Goal: Information Seeking & Learning: Learn about a topic

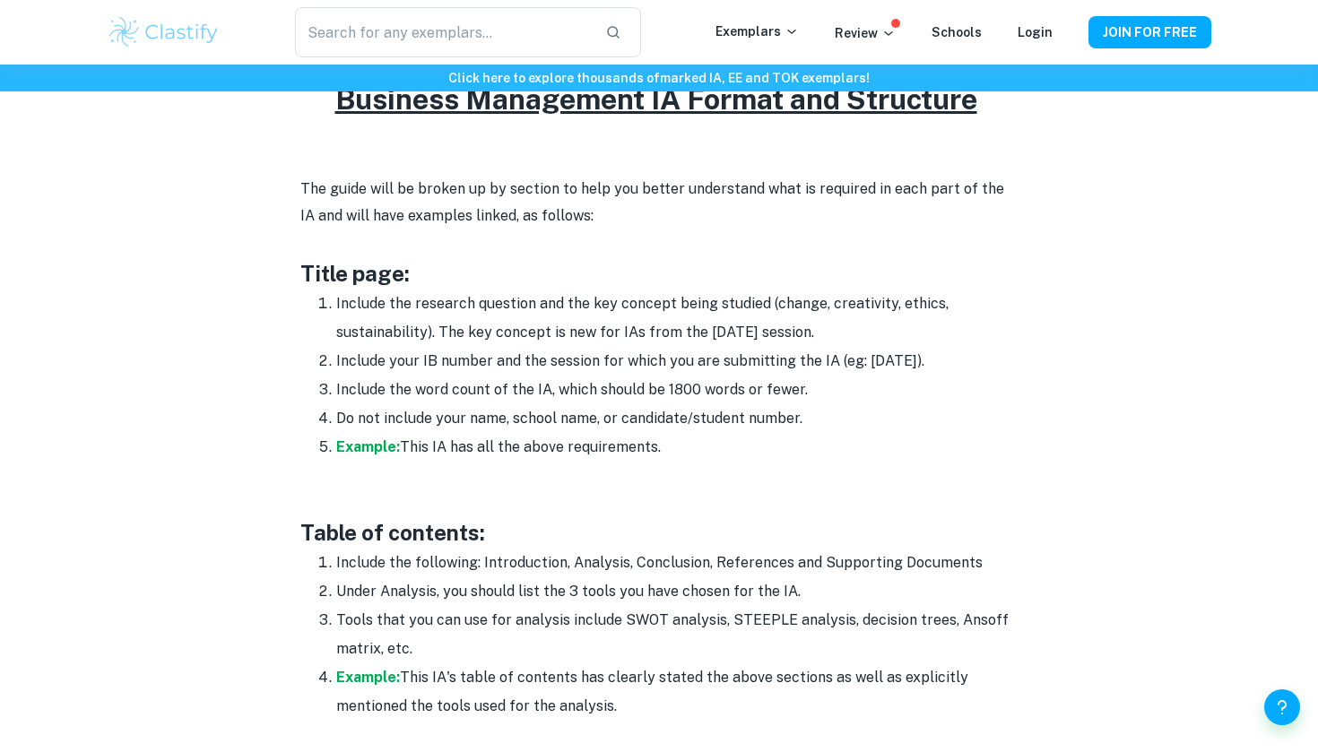
scroll to position [871, 0]
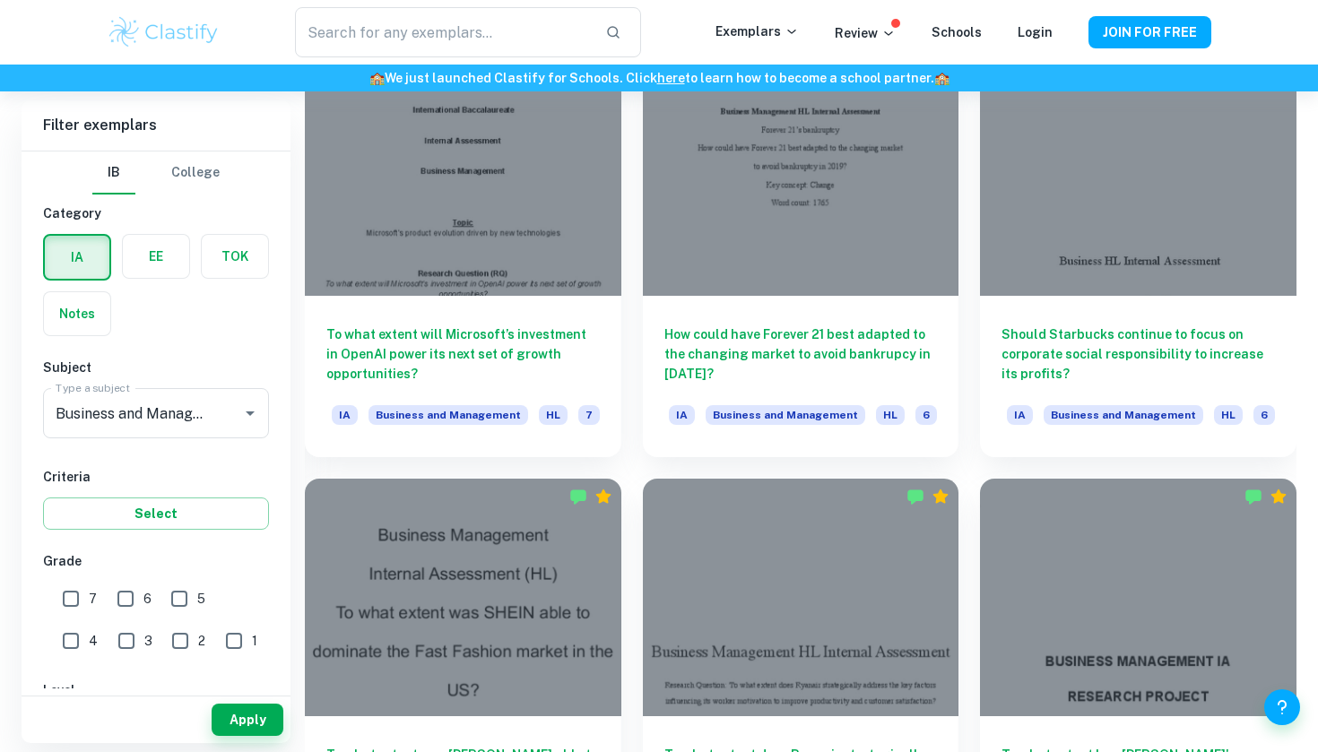
scroll to position [3905, 0]
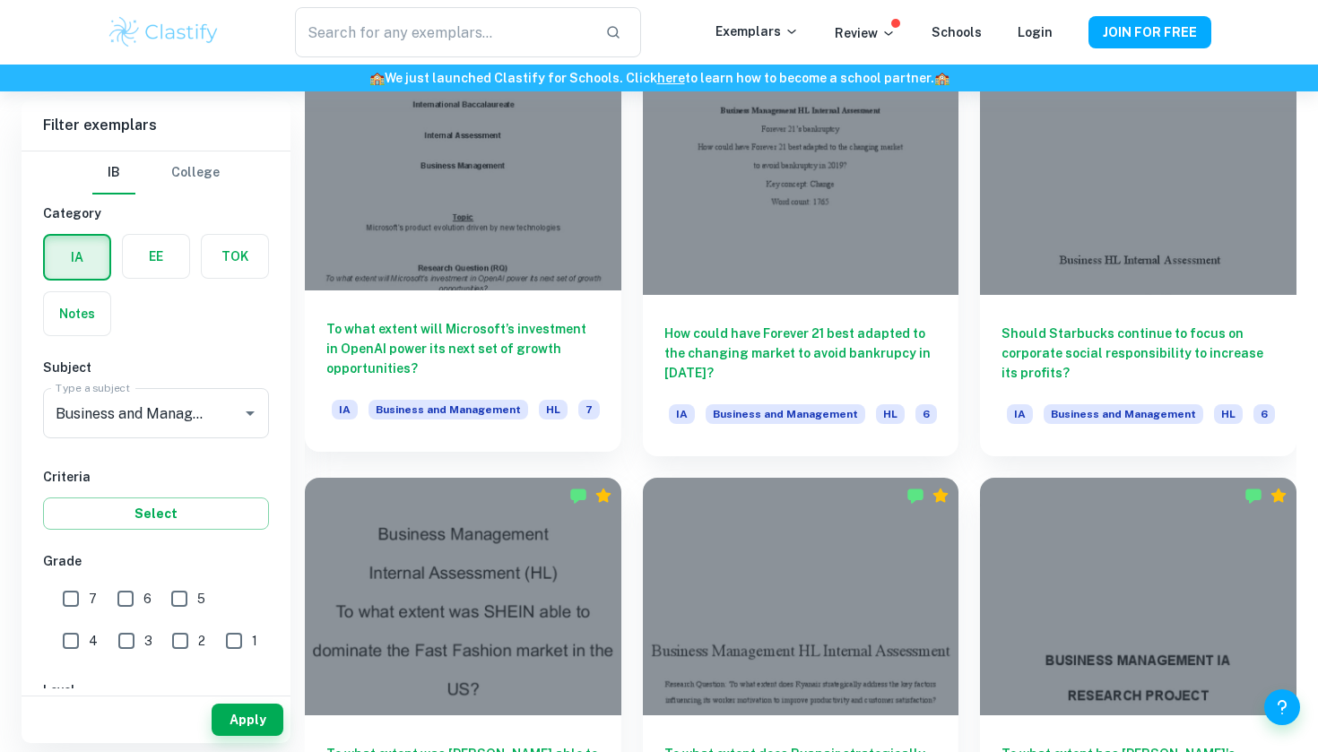
click at [541, 258] on div at bounding box center [463, 172] width 316 height 237
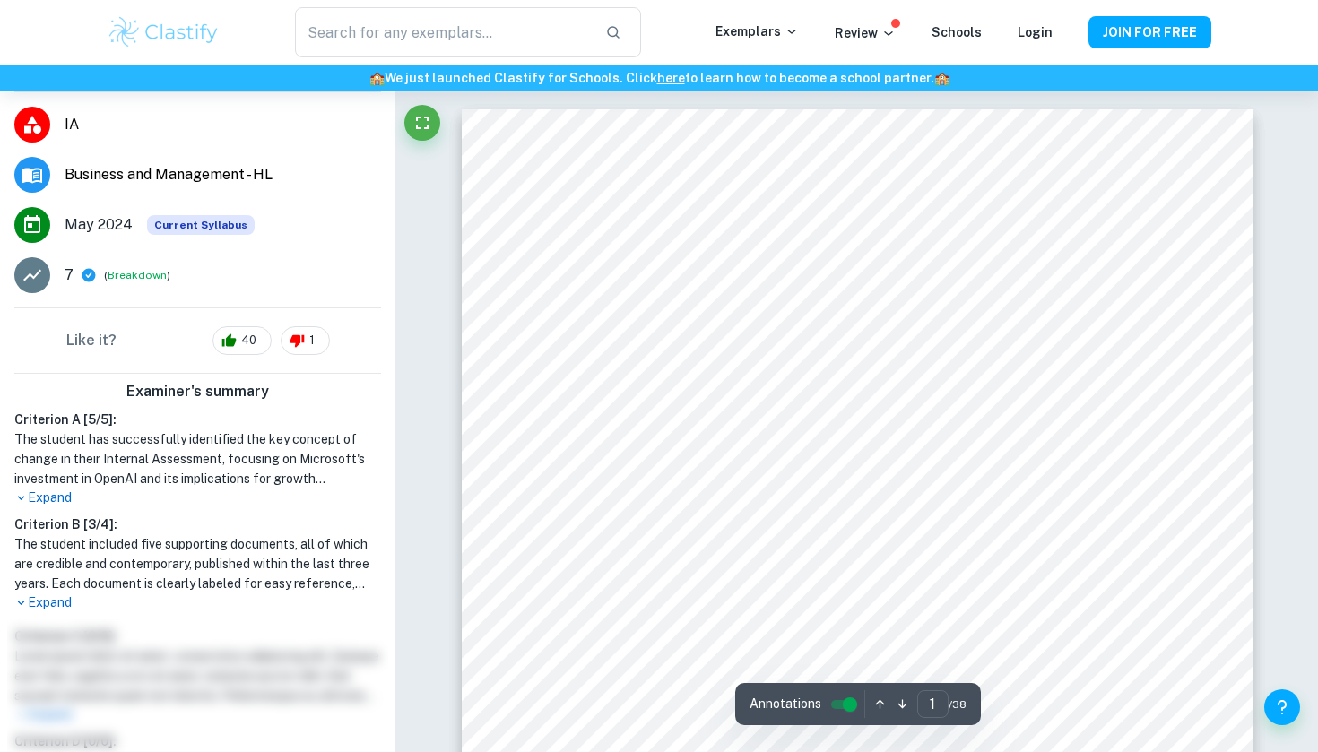
scroll to position [224, 0]
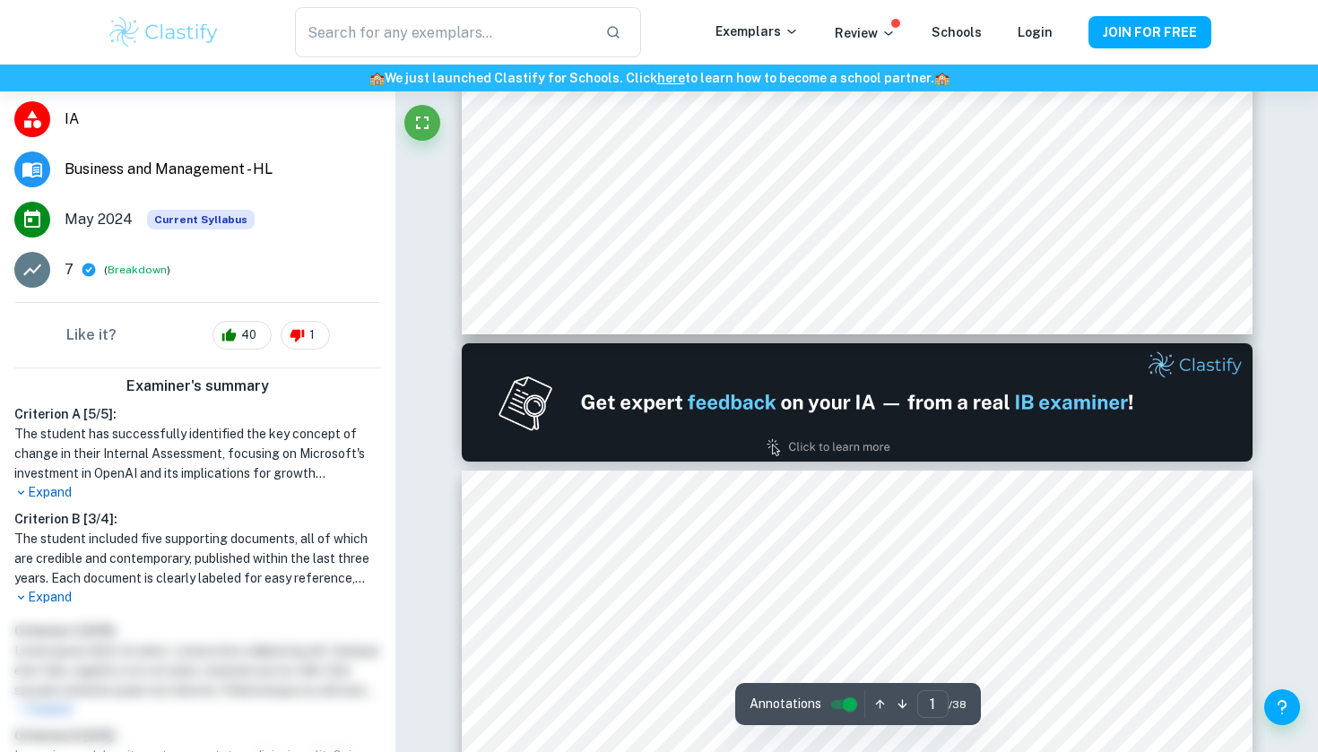
type input "2"
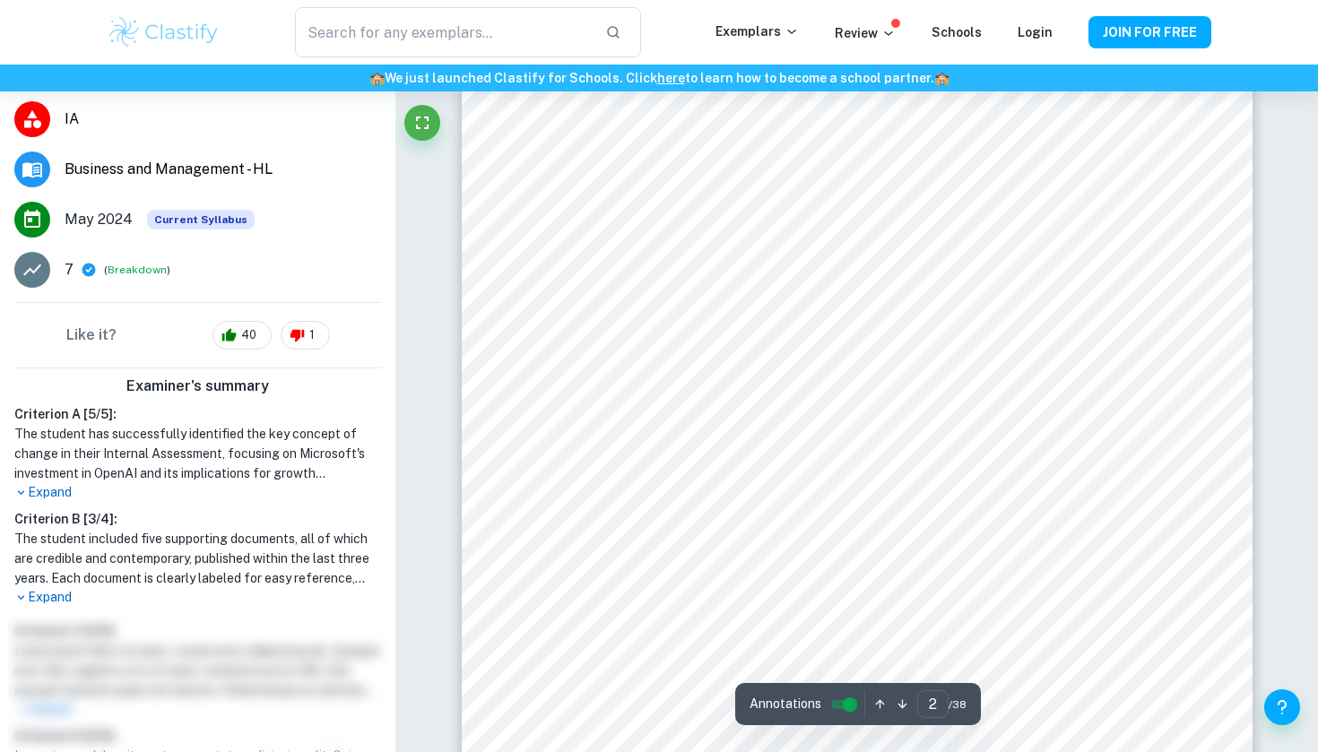
scroll to position [1362, 0]
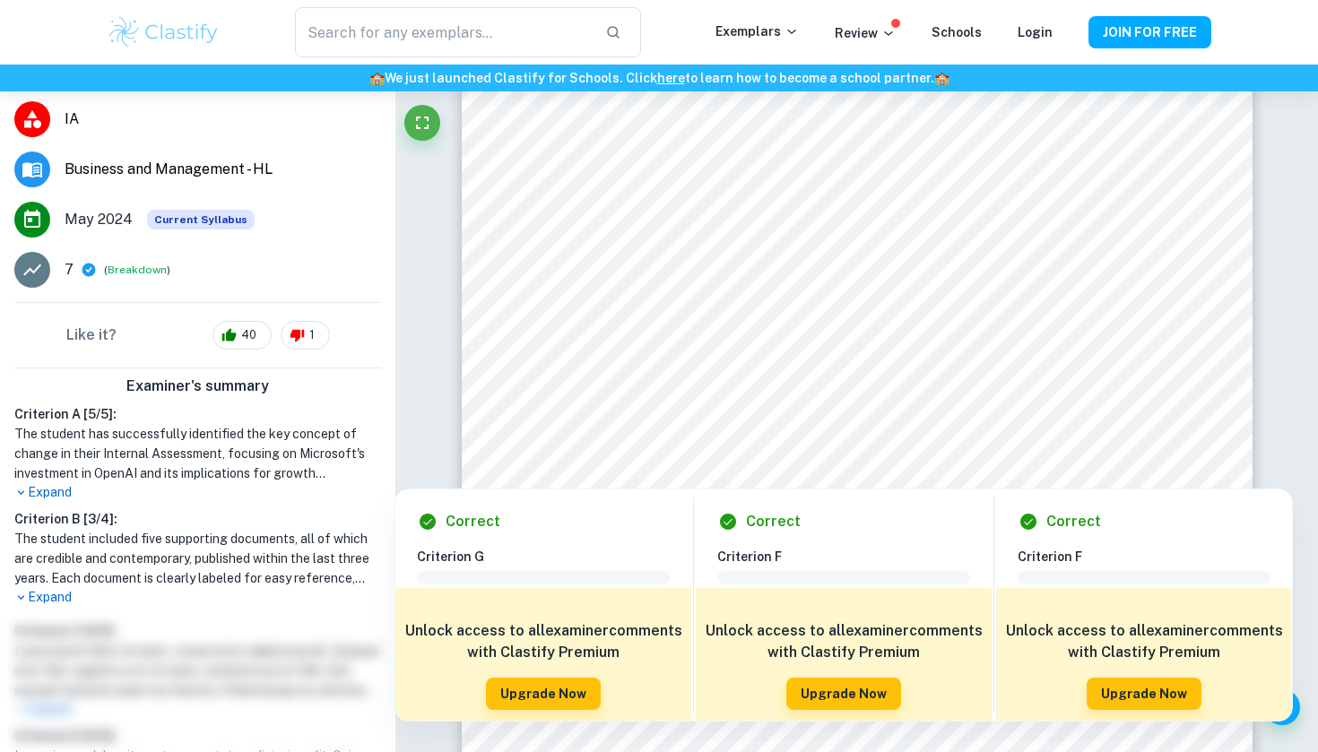
click at [648, 182] on div at bounding box center [848, 199] width 543 height 54
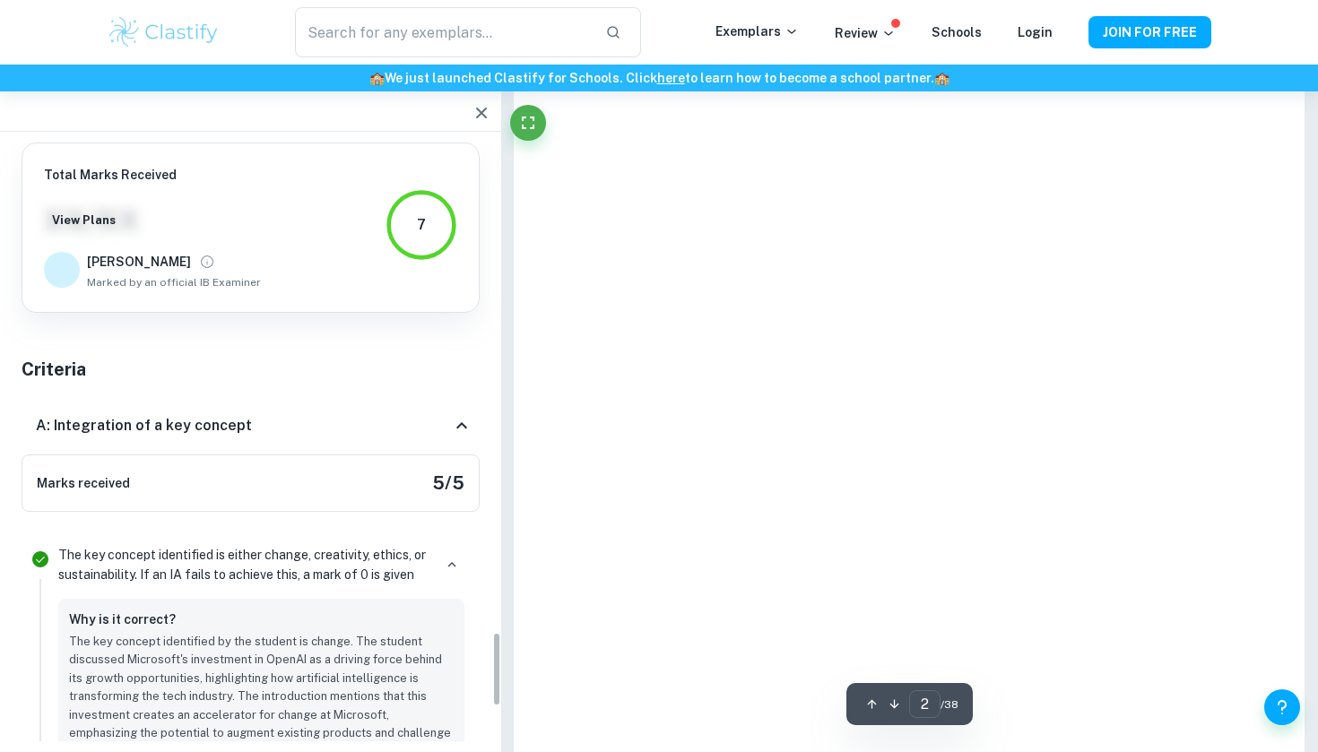
scroll to position [4028, 0]
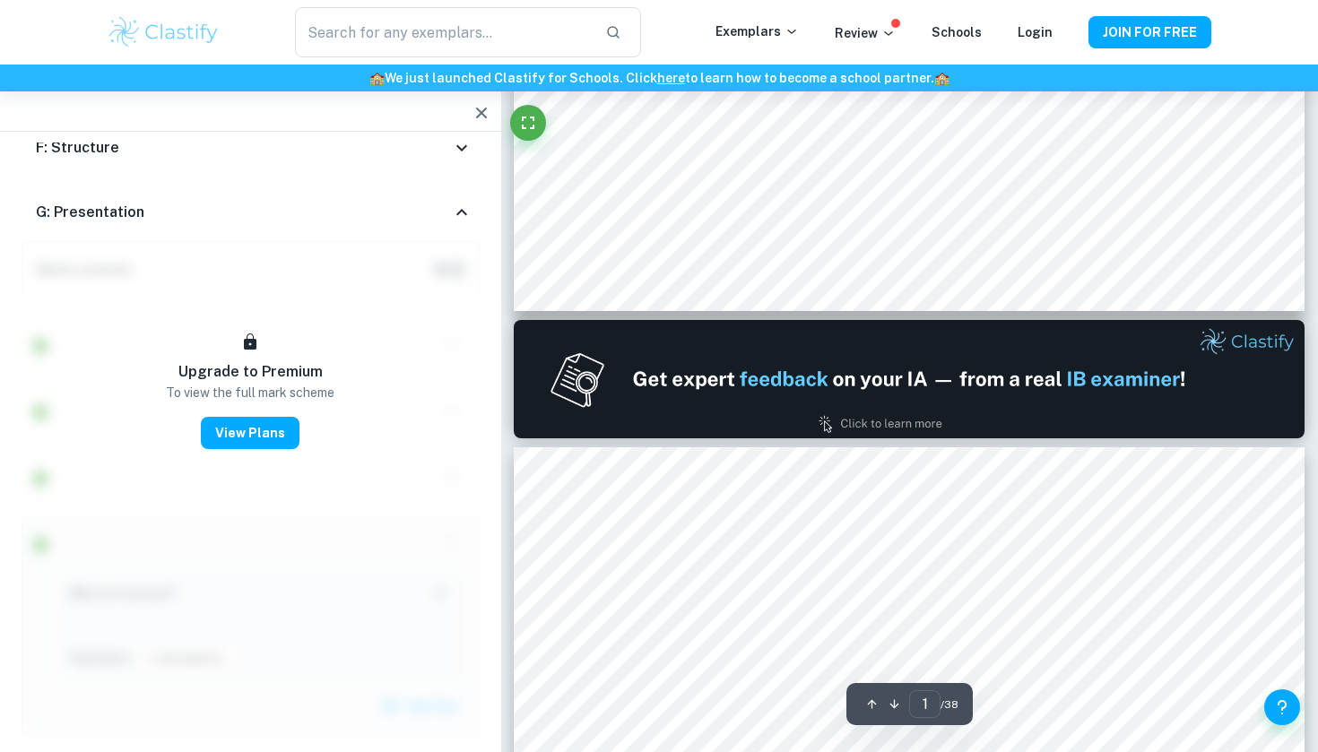
type input "2"
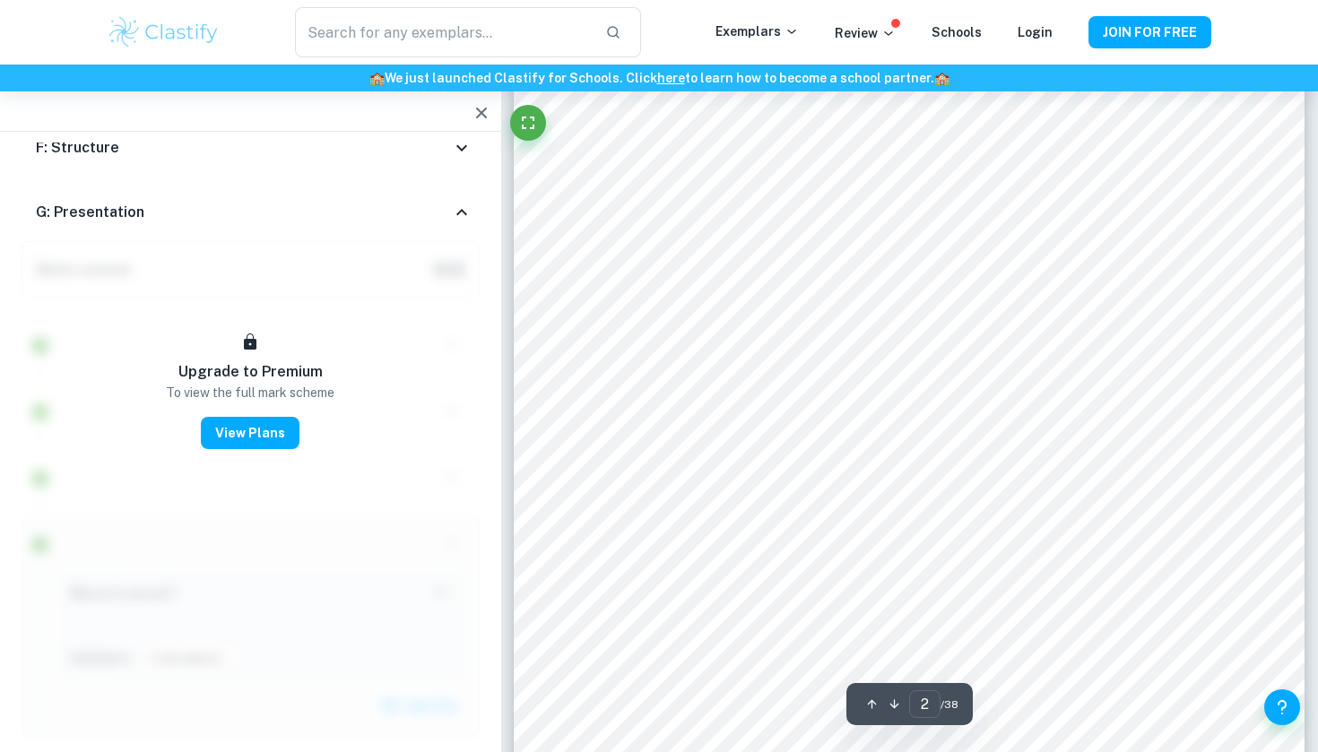
scroll to position [1221, 0]
click at [486, 111] on icon "button" at bounding box center [482, 113] width 22 height 22
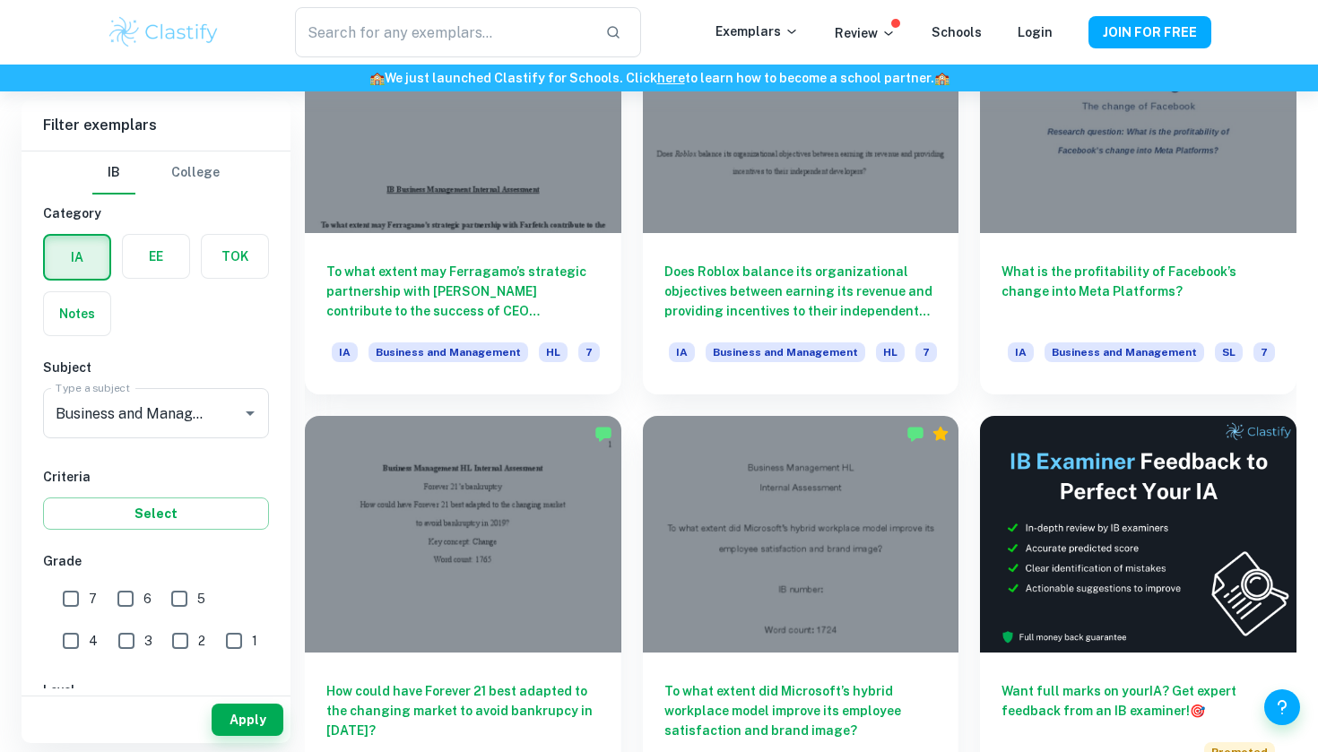
scroll to position [6906, 0]
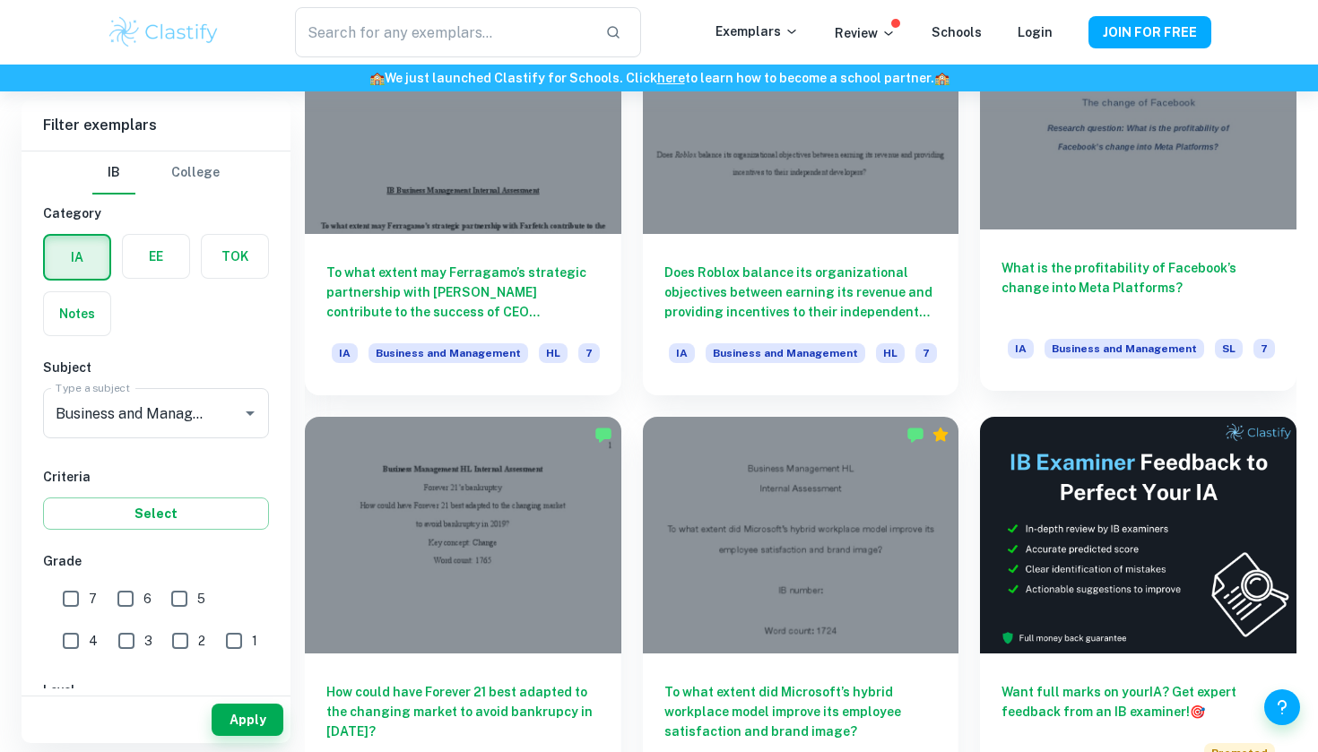
click at [1109, 169] on div at bounding box center [1138, 110] width 316 height 237
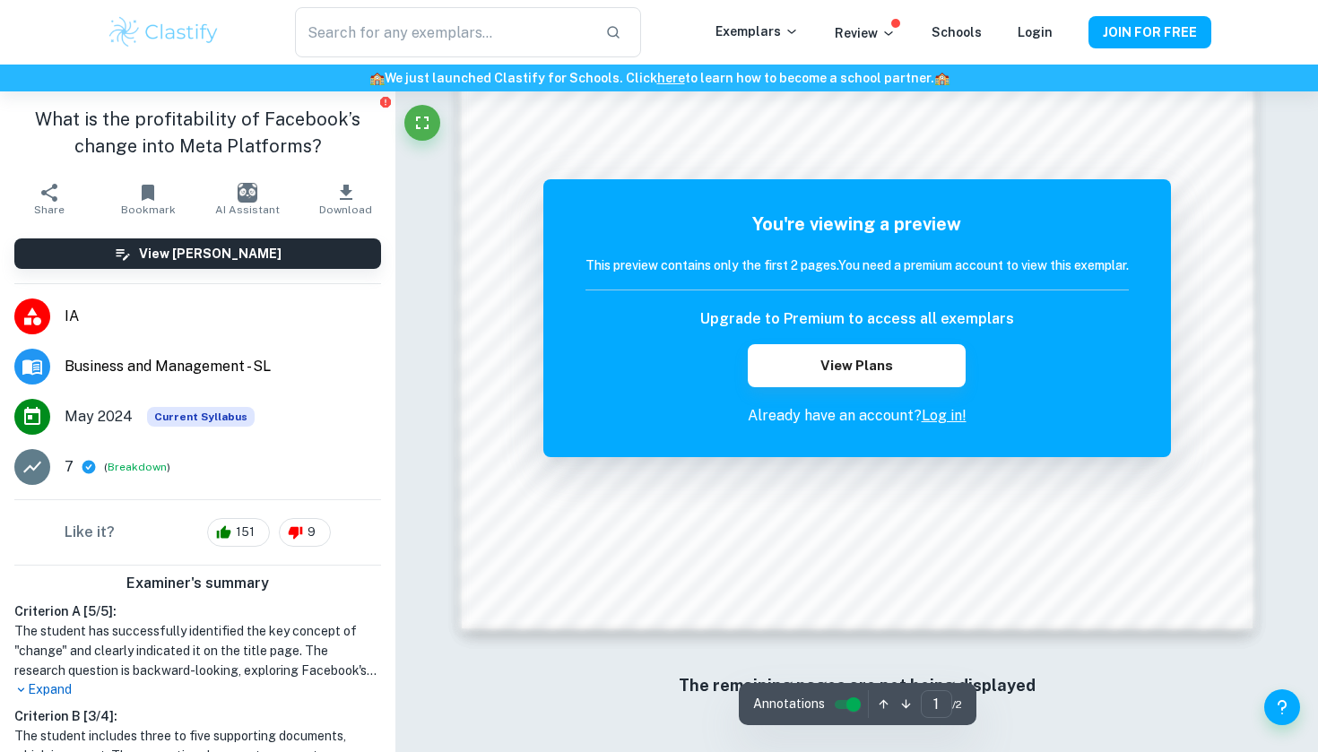
scroll to position [-1, 0]
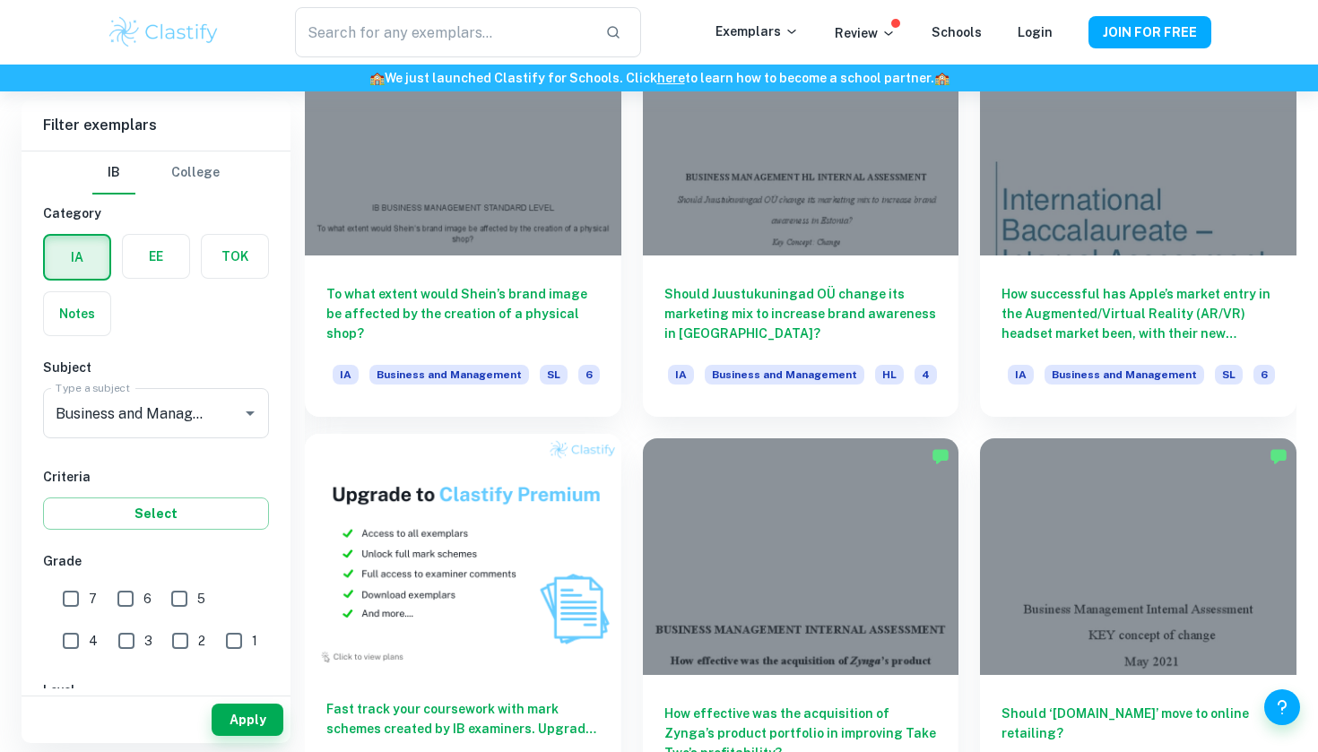
scroll to position [7726, 0]
